Goal: Information Seeking & Learning: Learn about a topic

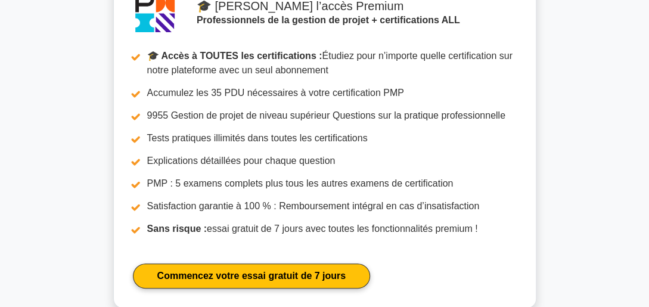
scroll to position [1876, 0]
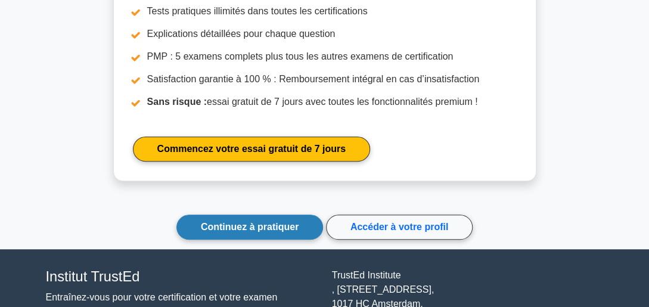
click at [285, 218] on link "Continuez à pratiquer" at bounding box center [249, 227] width 147 height 25
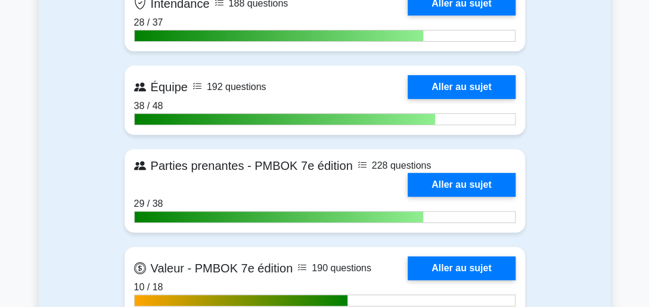
scroll to position [3226, 0]
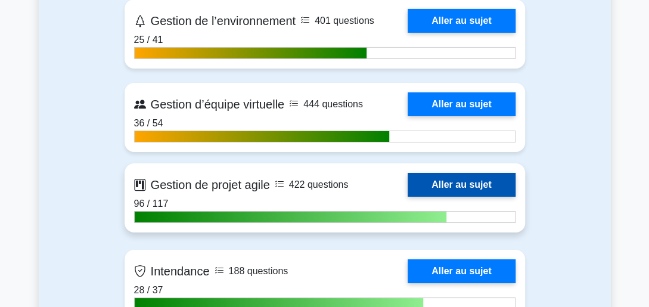
click at [408, 182] on link "Aller au sujet" at bounding box center [461, 185] width 107 height 24
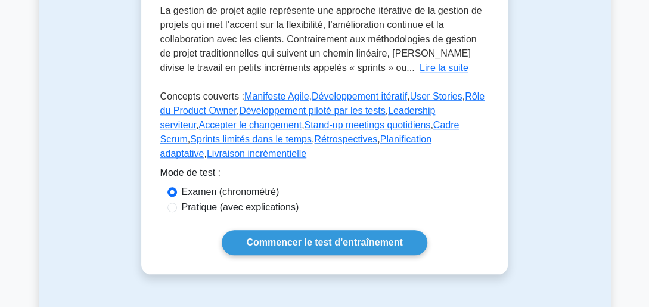
scroll to position [339, 0]
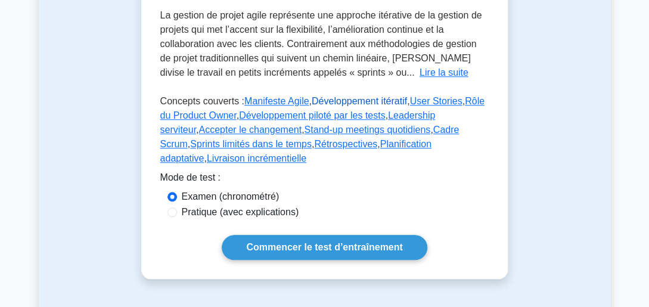
click at [353, 96] on link "Développement itératif" at bounding box center [359, 101] width 95 height 10
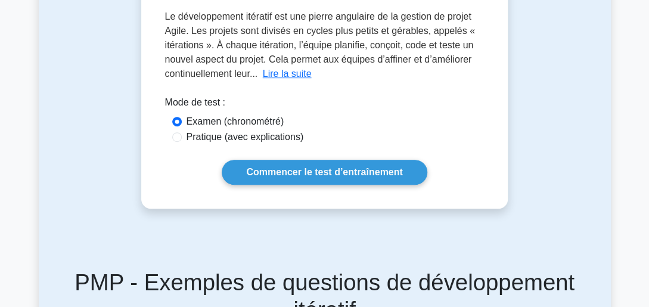
scroll to position [215, 0]
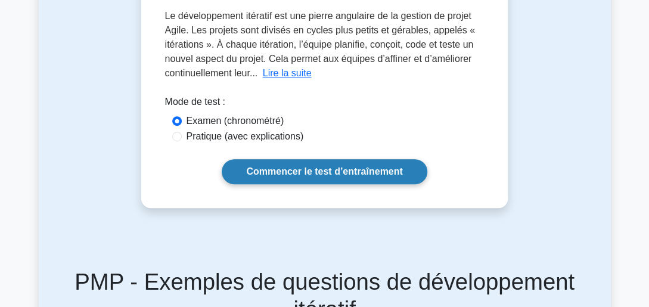
click at [358, 172] on link "Commencer le test d’entraînement" at bounding box center [324, 171] width 205 height 25
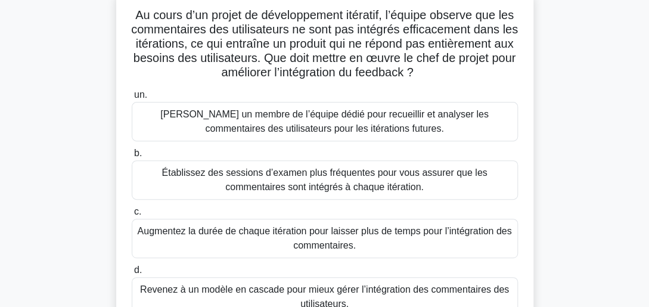
scroll to position [119, 0]
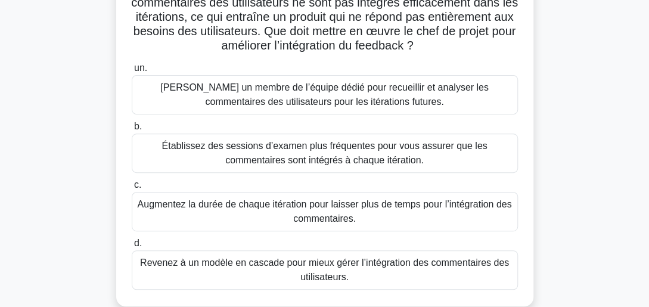
click at [361, 141] on div "Établissez des sessions d’examen plus fréquentes pour vous assurer que les comm…" at bounding box center [325, 153] width 386 height 39
click at [132, 131] on input "b. Établissez des sessions d’examen plus fréquentes pour vous assurer que les c…" at bounding box center [132, 127] width 0 height 8
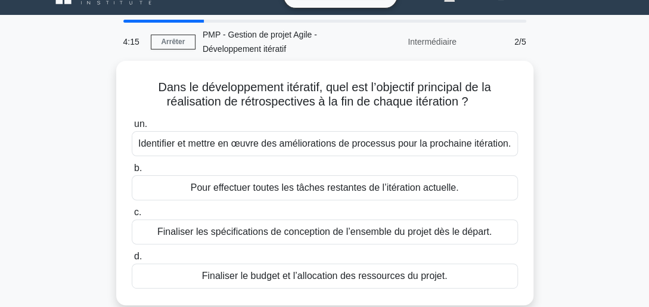
scroll to position [47, 0]
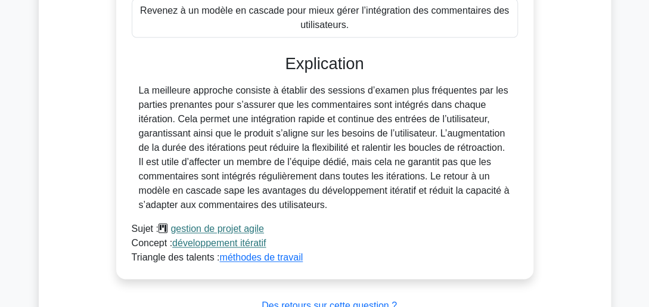
scroll to position [548, 0]
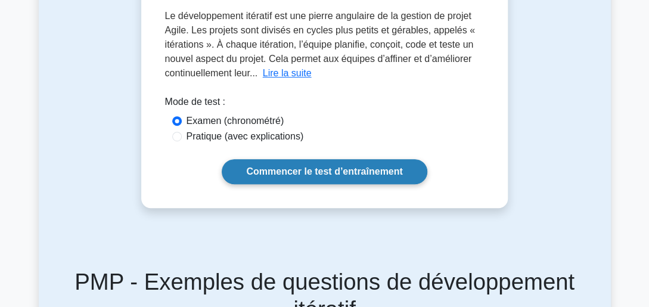
click at [325, 166] on link "Commencer le test d’entraînement" at bounding box center [324, 171] width 205 height 25
click at [330, 166] on link "Commencer le test d’entraînement" at bounding box center [324, 171] width 205 height 25
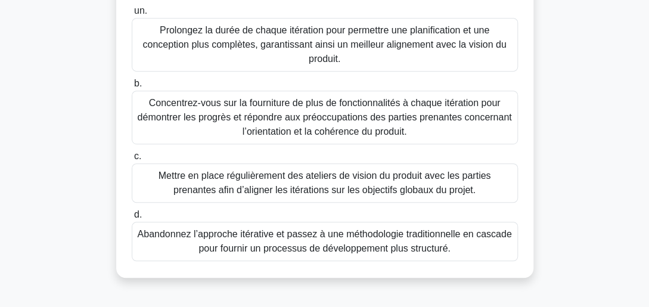
scroll to position [227, 0]
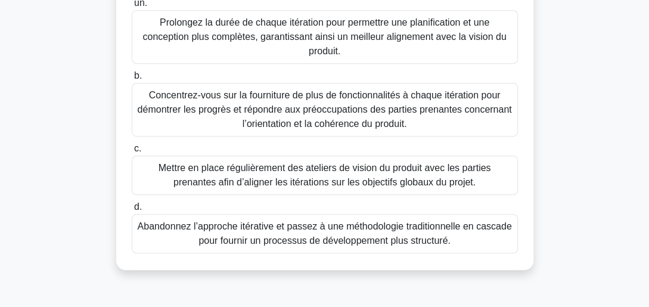
click at [374, 186] on div "Mettre en place régulièrement des ateliers de vision du produit avec les partie…" at bounding box center [325, 175] width 386 height 39
click at [132, 153] on input "c. Mettre en place régulièrement des ateliers de vision du produit avec les par…" at bounding box center [132, 149] width 0 height 8
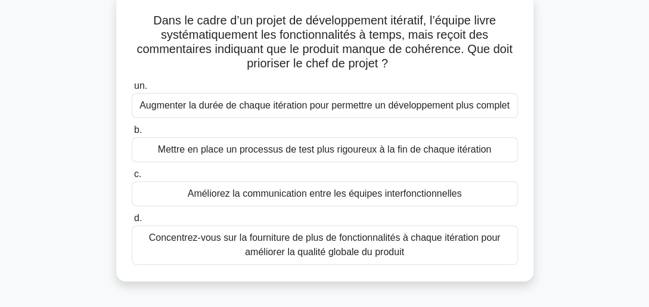
scroll to position [95, 0]
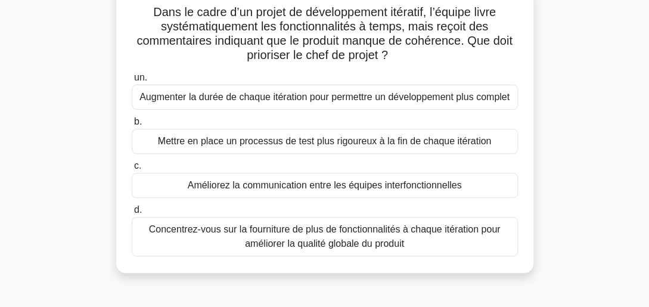
click at [286, 184] on div "Améliorez la communication entre les équipes interfonctionnelles" at bounding box center [325, 185] width 386 height 25
click at [132, 170] on input "c. Améliorez la communication entre les équipes interfonctionnelles" at bounding box center [132, 166] width 0 height 8
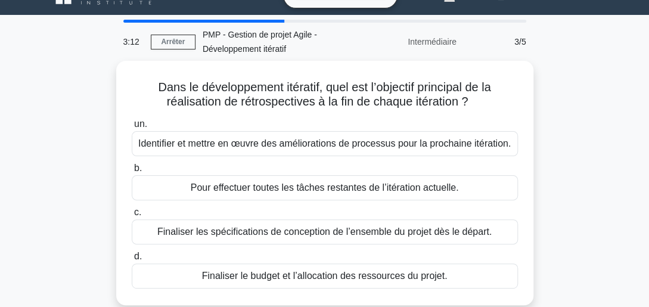
scroll to position [47, 0]
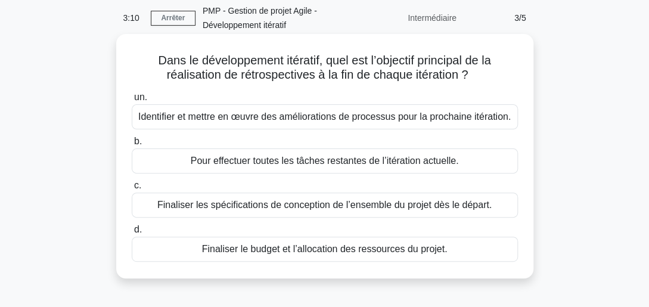
click at [381, 114] on div "Identifier et mettre en œuvre des améliorations de processus pour la prochaine …" at bounding box center [325, 116] width 386 height 25
click at [132, 101] on input "un. Identifier et mettre en œuvre des améliorations de processus pour la procha…" at bounding box center [132, 98] width 0 height 8
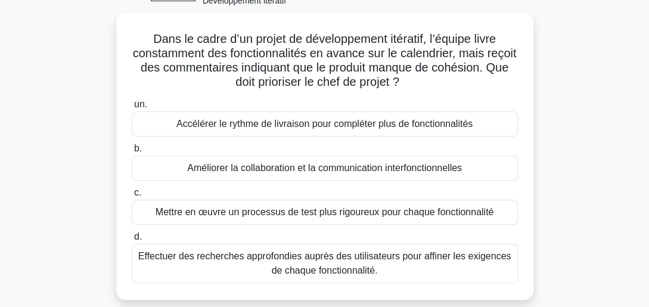
scroll to position [95, 0]
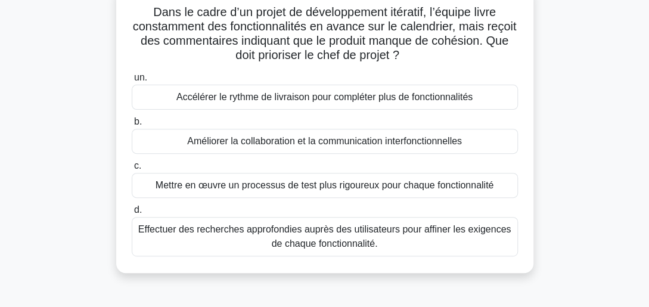
click at [412, 139] on div "Améliorer la collaboration et la communication interfonctionnelles" at bounding box center [325, 141] width 386 height 25
click at [132, 126] on input "b. Améliorer la collaboration et la communication interfonctionnelles" at bounding box center [132, 122] width 0 height 8
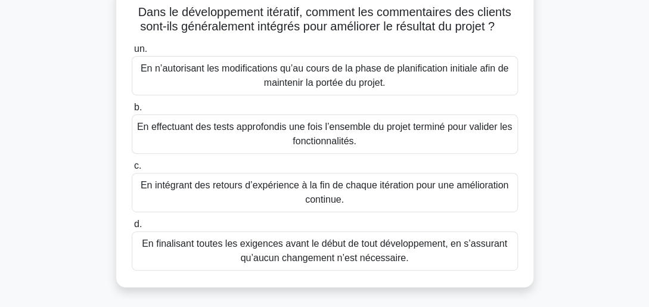
click at [366, 184] on div "En intégrant des retours d’expérience à la fin de chaque itération pour une amé…" at bounding box center [325, 192] width 386 height 39
click at [132, 170] on input "c. En intégrant des retours d’expérience à la fin de chaque itération pour une …" at bounding box center [132, 166] width 0 height 8
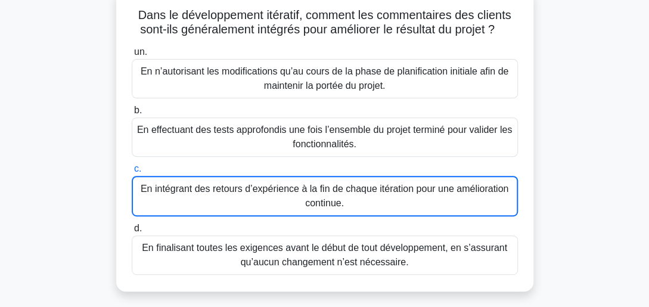
click at [72, 103] on div "Dans le développement itératif, comment les commentaires des clients sont-ils g…" at bounding box center [325, 147] width 572 height 317
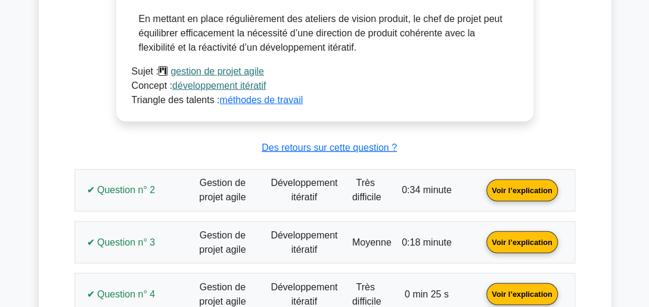
scroll to position [1168, 0]
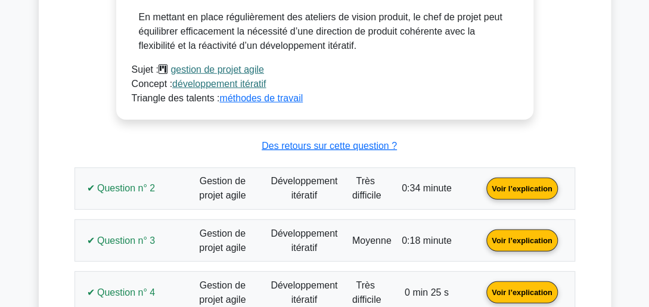
click at [538, 193] on link "Voir l’explication" at bounding box center [522, 188] width 80 height 10
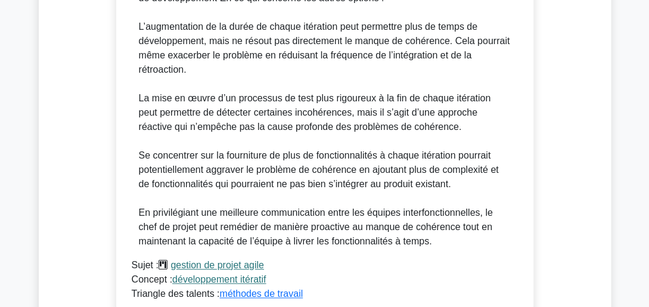
scroll to position [2247, 0]
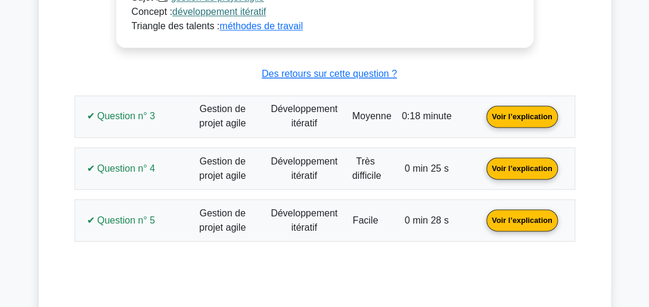
click at [505, 121] on link "Voir l’explication" at bounding box center [522, 116] width 80 height 10
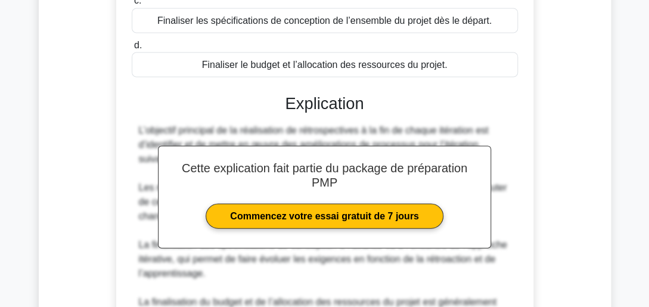
scroll to position [2806, 0]
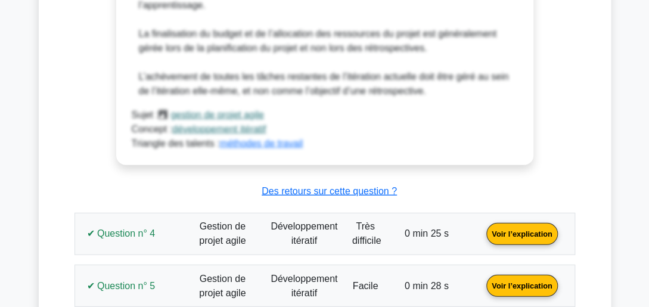
click at [526, 238] on link "Voir l’explication" at bounding box center [522, 233] width 80 height 10
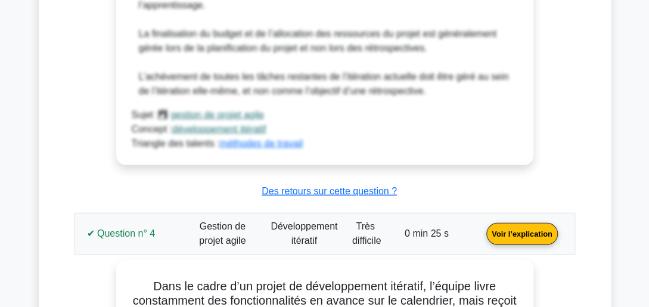
click at [523, 238] on link "Voir l’explication" at bounding box center [522, 233] width 80 height 10
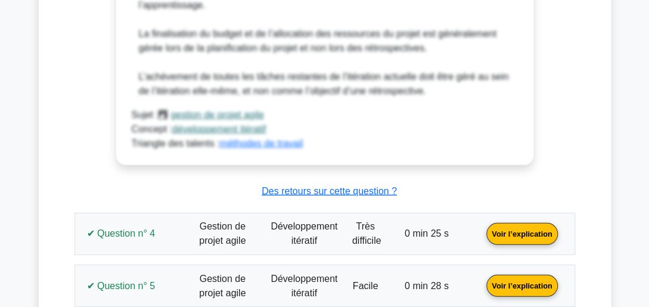
click at [531, 238] on link "Voir l’explication" at bounding box center [522, 233] width 80 height 10
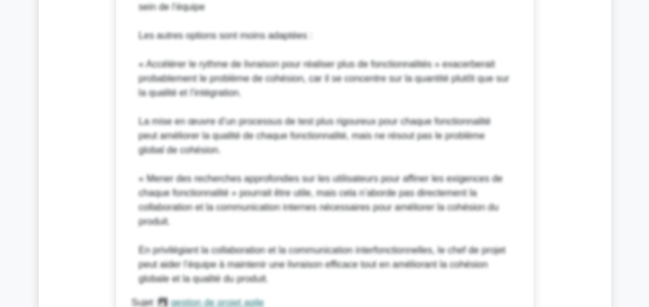
scroll to position [3879, 0]
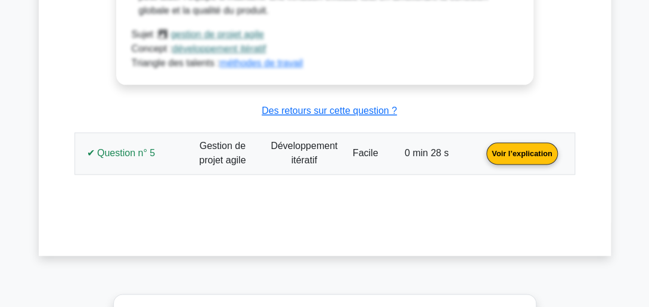
click at [514, 158] on link "Voir l’explication" at bounding box center [522, 153] width 80 height 10
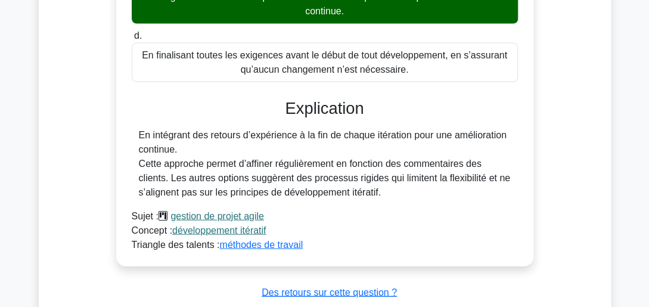
scroll to position [4284, 0]
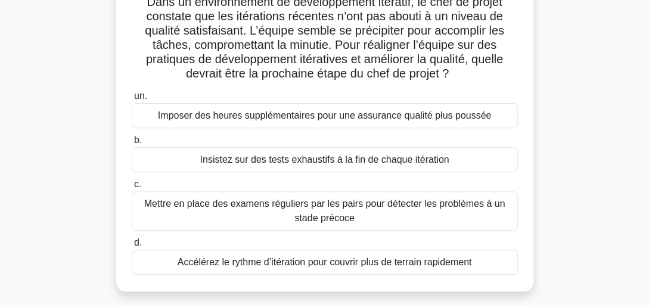
scroll to position [119, 0]
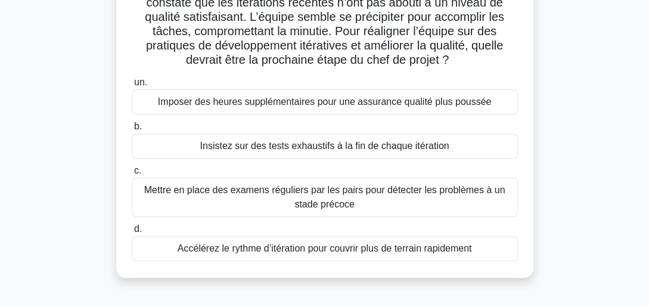
click at [325, 151] on div "Insistez sur des tests exhaustifs à la fin de chaque itération" at bounding box center [325, 146] width 386 height 25
click at [132, 131] on input "b. Insistez sur des tests exhaustifs à la fin de chaque itération" at bounding box center [132, 127] width 0 height 8
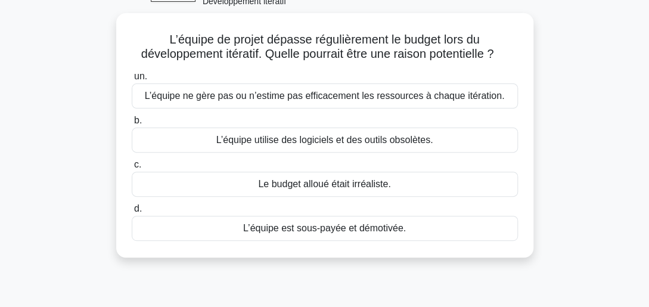
scroll to position [72, 0]
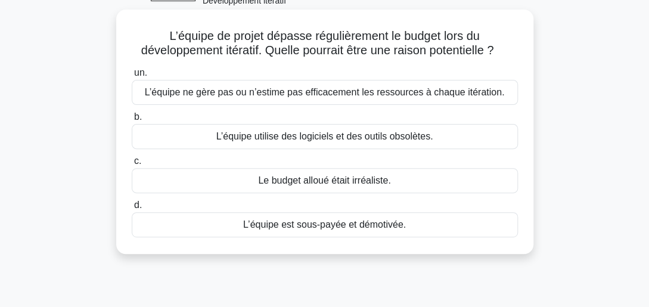
click at [356, 98] on div "L’équipe ne gère pas ou n’estime pas efficacement les ressources à chaque itéra…" at bounding box center [325, 92] width 386 height 25
click at [132, 77] on input "un. L’équipe ne gère pas ou n’estime pas efficacement les ressources à chaque i…" at bounding box center [132, 73] width 0 height 8
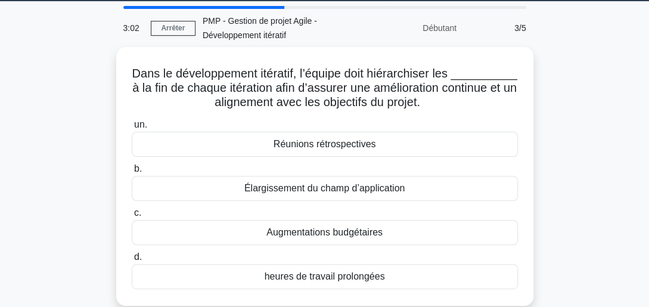
scroll to position [47, 0]
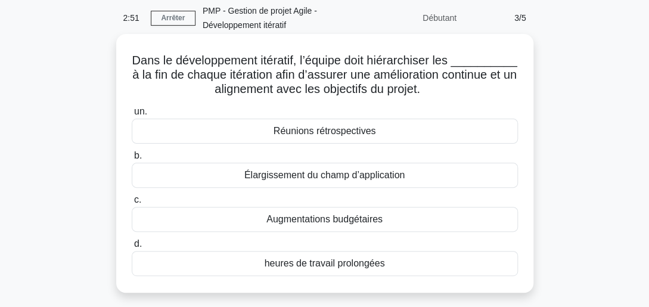
click at [342, 130] on div "Réunions rétrospectives" at bounding box center [325, 131] width 386 height 25
click at [132, 116] on input "un. Réunions rétrospectives" at bounding box center [132, 112] width 0 height 8
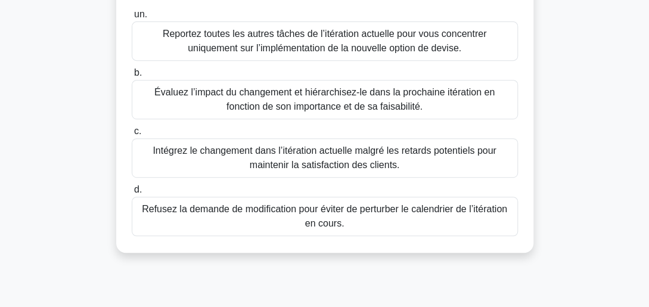
scroll to position [191, 0]
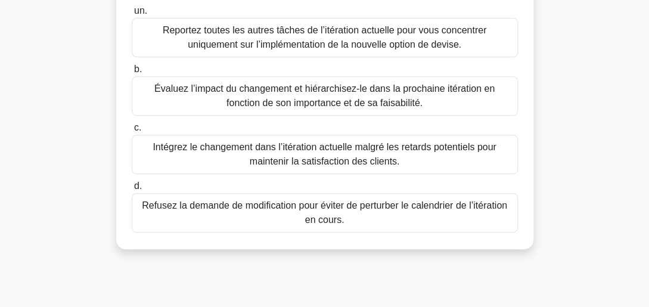
click at [330, 111] on div "Évaluez l’impact du changement et hiérarchisez-le dans la prochaine itération e…" at bounding box center [325, 95] width 386 height 39
click at [132, 73] on input "b. Évaluez l’impact du changement et hiérarchisez-le dans la prochaine itératio…" at bounding box center [132, 70] width 0 height 8
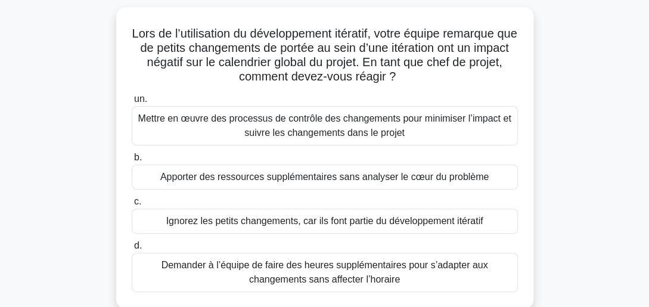
scroll to position [95, 0]
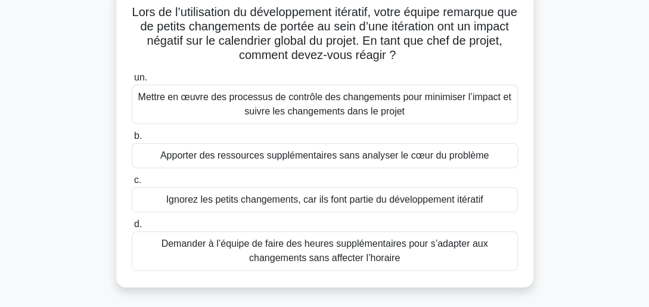
click at [308, 114] on div "Mettre en œuvre des processus de contrôle des changements pour minimiser l’impa…" at bounding box center [325, 104] width 386 height 39
click at [132, 82] on input "un. Mettre en œuvre des processus de contrôle des changements pour minimiser l’…" at bounding box center [132, 78] width 0 height 8
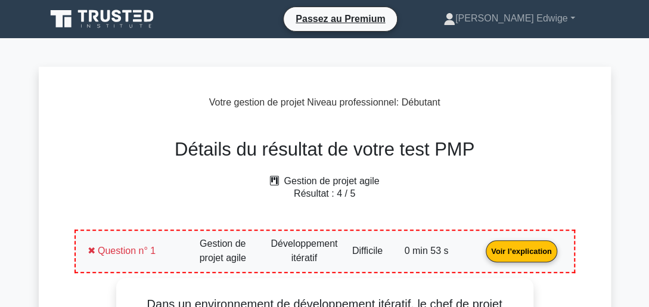
click at [520, 252] on link "Voir l’explication" at bounding box center [521, 251] width 80 height 10
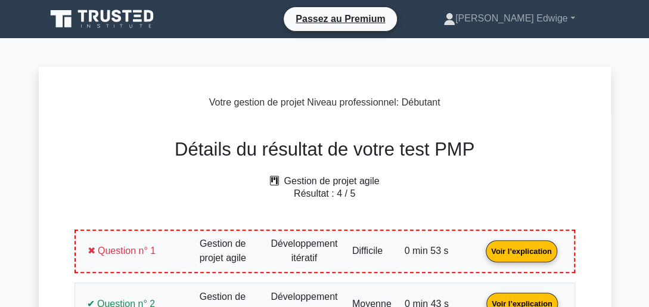
click at [534, 246] on link "Voir l’explication" at bounding box center [521, 251] width 80 height 10
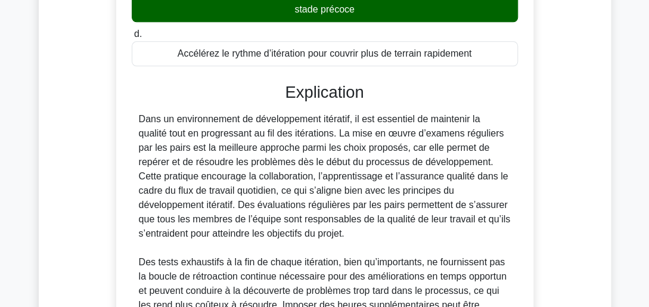
scroll to position [522, 0]
